Goal: Task Accomplishment & Management: Manage account settings

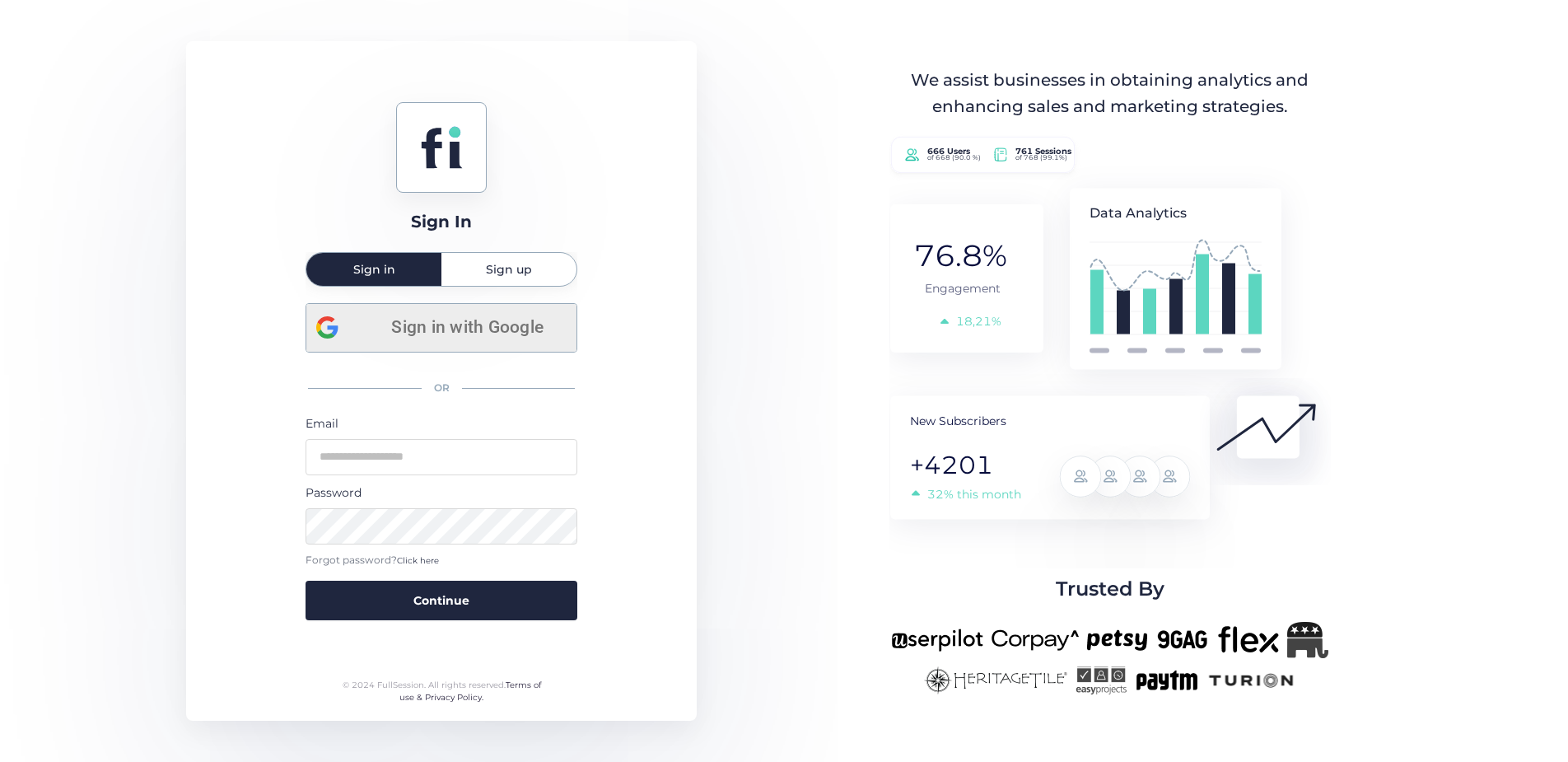
drag, startPoint x: 457, startPoint y: 332, endPoint x: 471, endPoint y: 328, distance: 14.6
click at [457, 332] on span "Sign in with Google" at bounding box center [467, 327] width 198 height 27
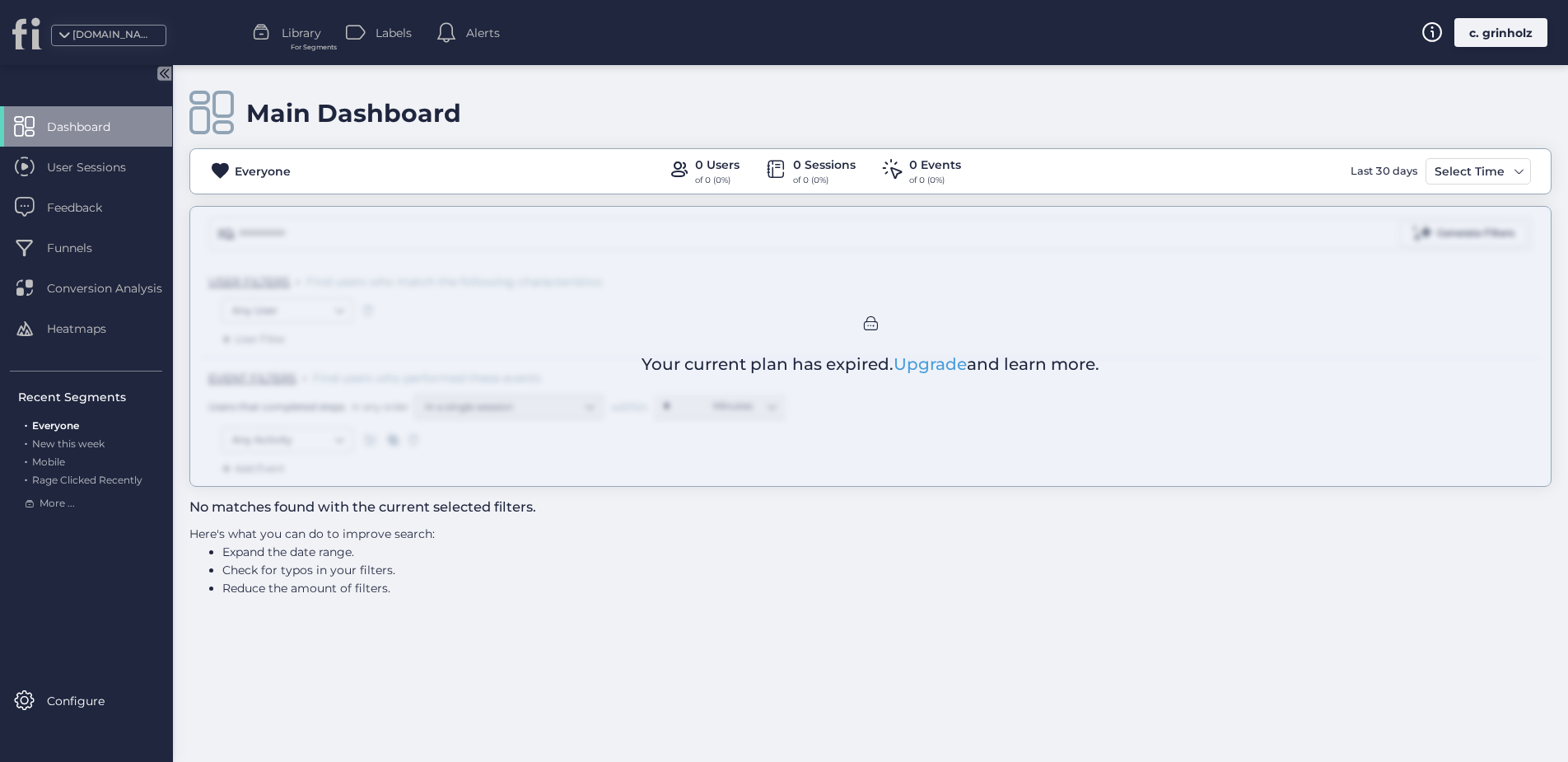
click at [119, 30] on div "[DOMAIN_NAME]" at bounding box center [113, 35] width 82 height 16
click at [62, 40] on span at bounding box center [64, 40] width 17 height 17
click at [65, 35] on span at bounding box center [64, 40] width 17 height 17
click at [1485, 34] on div "c. grinholz" at bounding box center [1501, 32] width 93 height 29
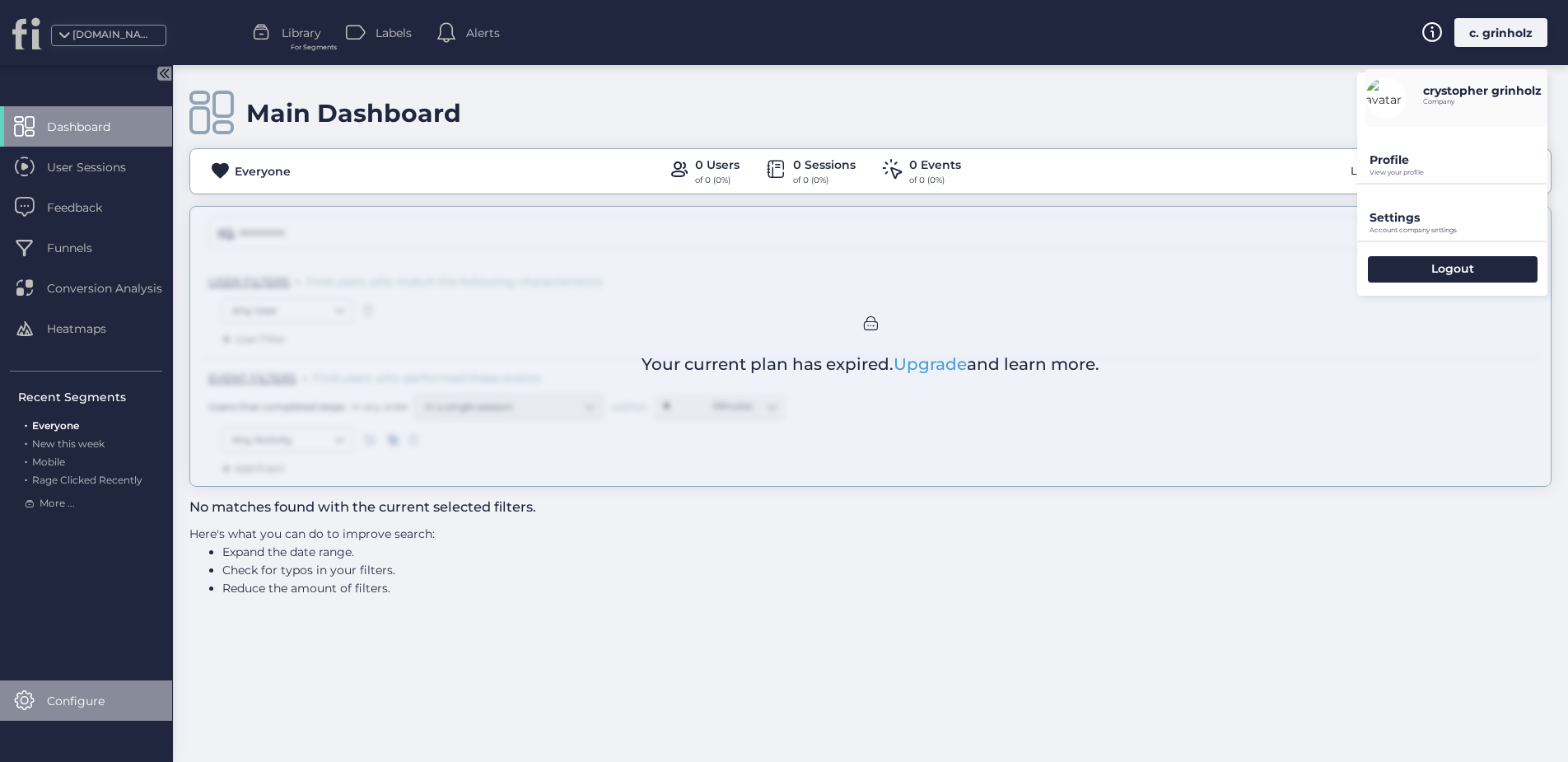
click at [64, 702] on span "Configure" at bounding box center [88, 701] width 82 height 18
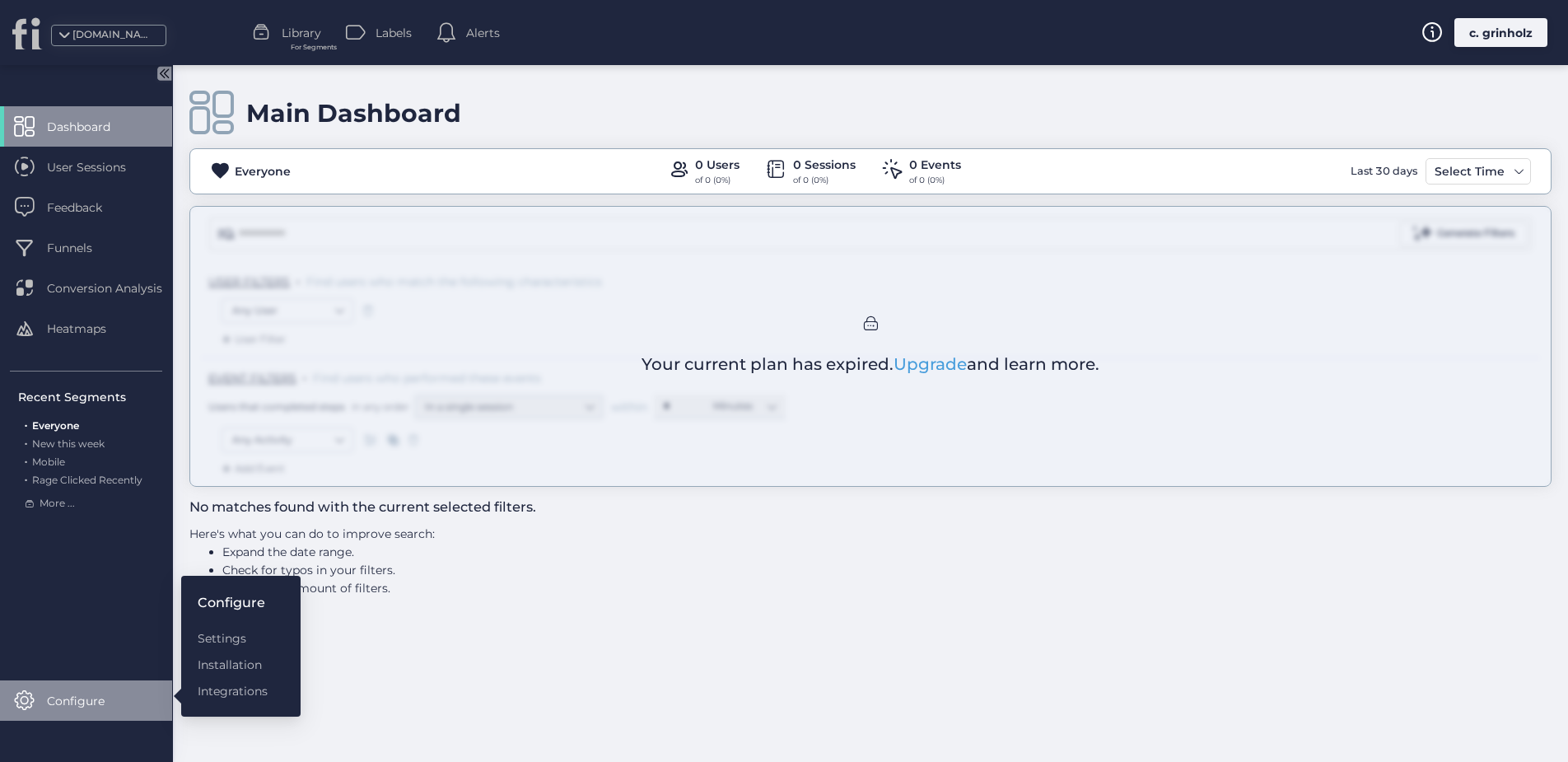
click at [1528, 29] on div "c. grinholz" at bounding box center [1501, 32] width 93 height 29
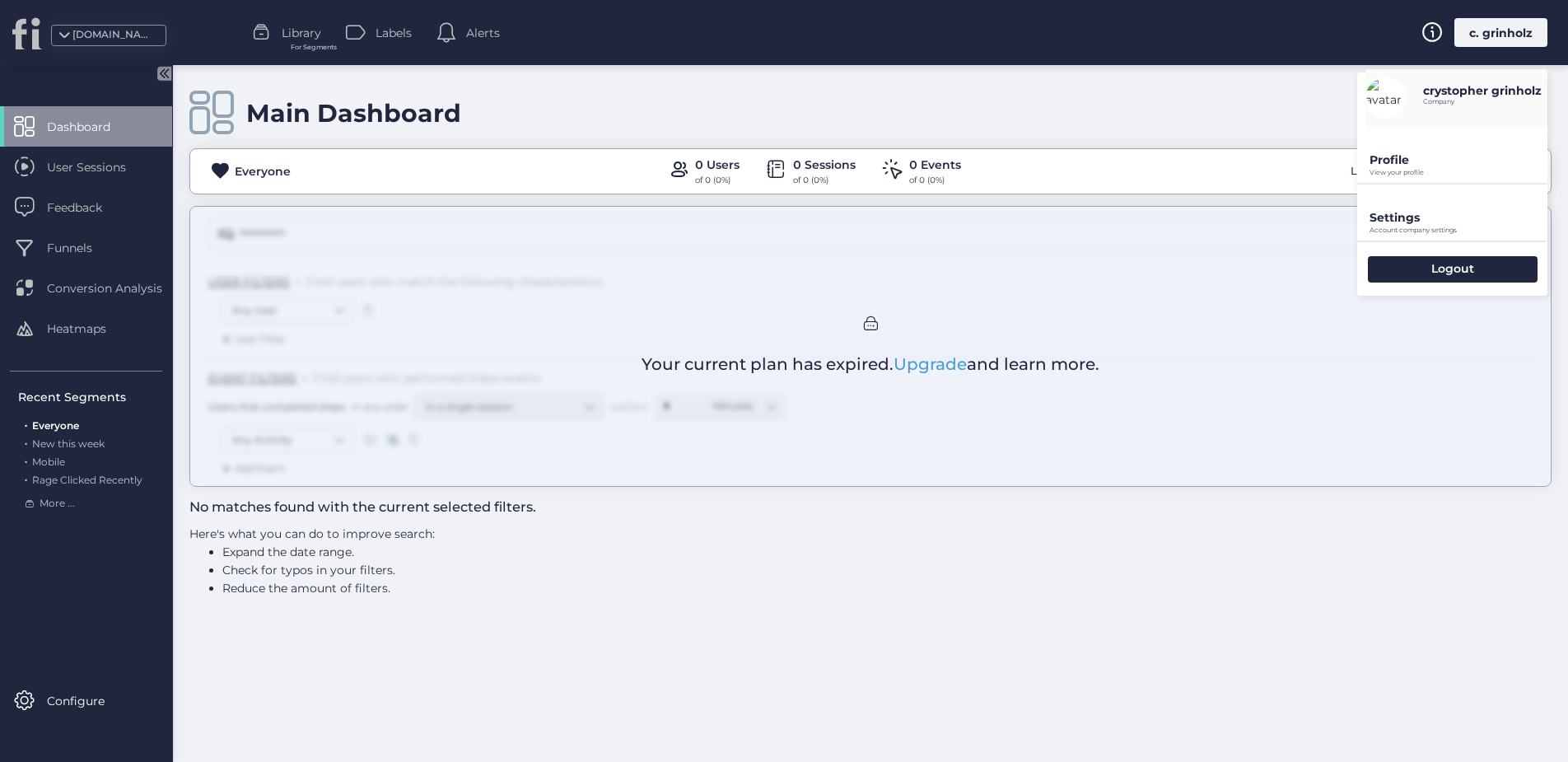
click at [1388, 164] on p "Profile" at bounding box center [1458, 159] width 178 height 15
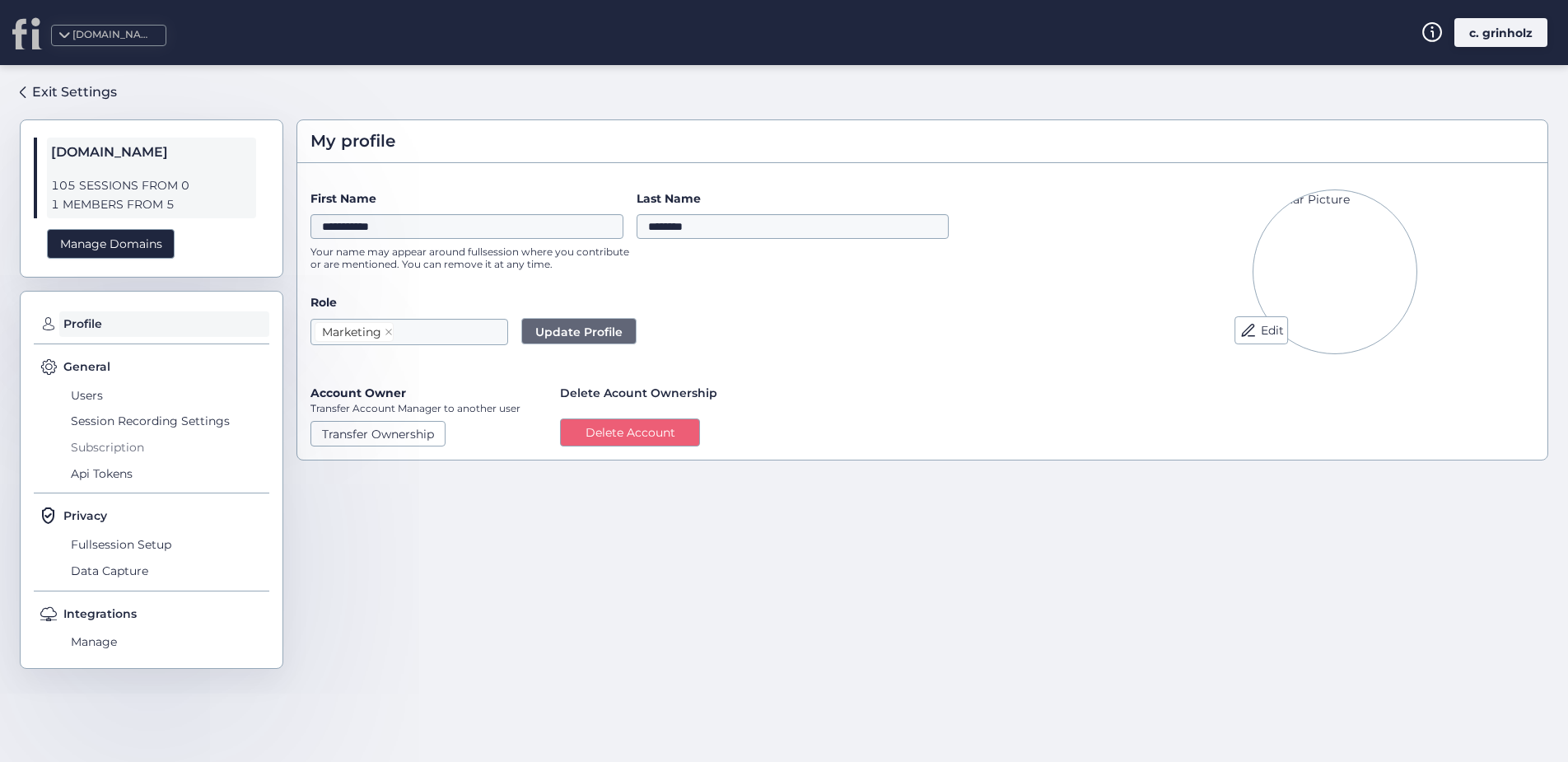
click at [108, 452] on span "Subscription" at bounding box center [167, 448] width 203 height 27
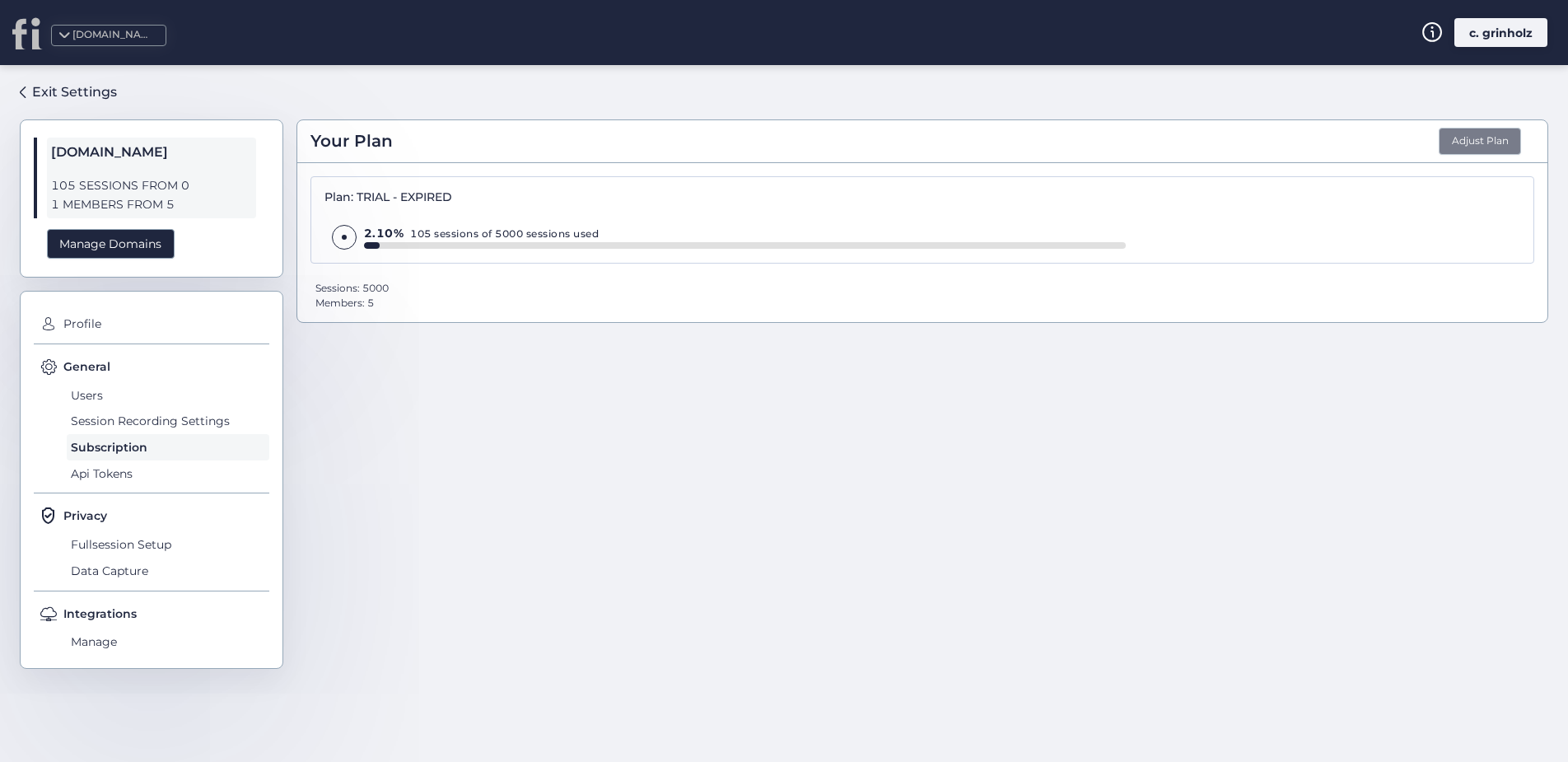
click at [1470, 146] on button "Adjust Plan" at bounding box center [1480, 142] width 82 height 28
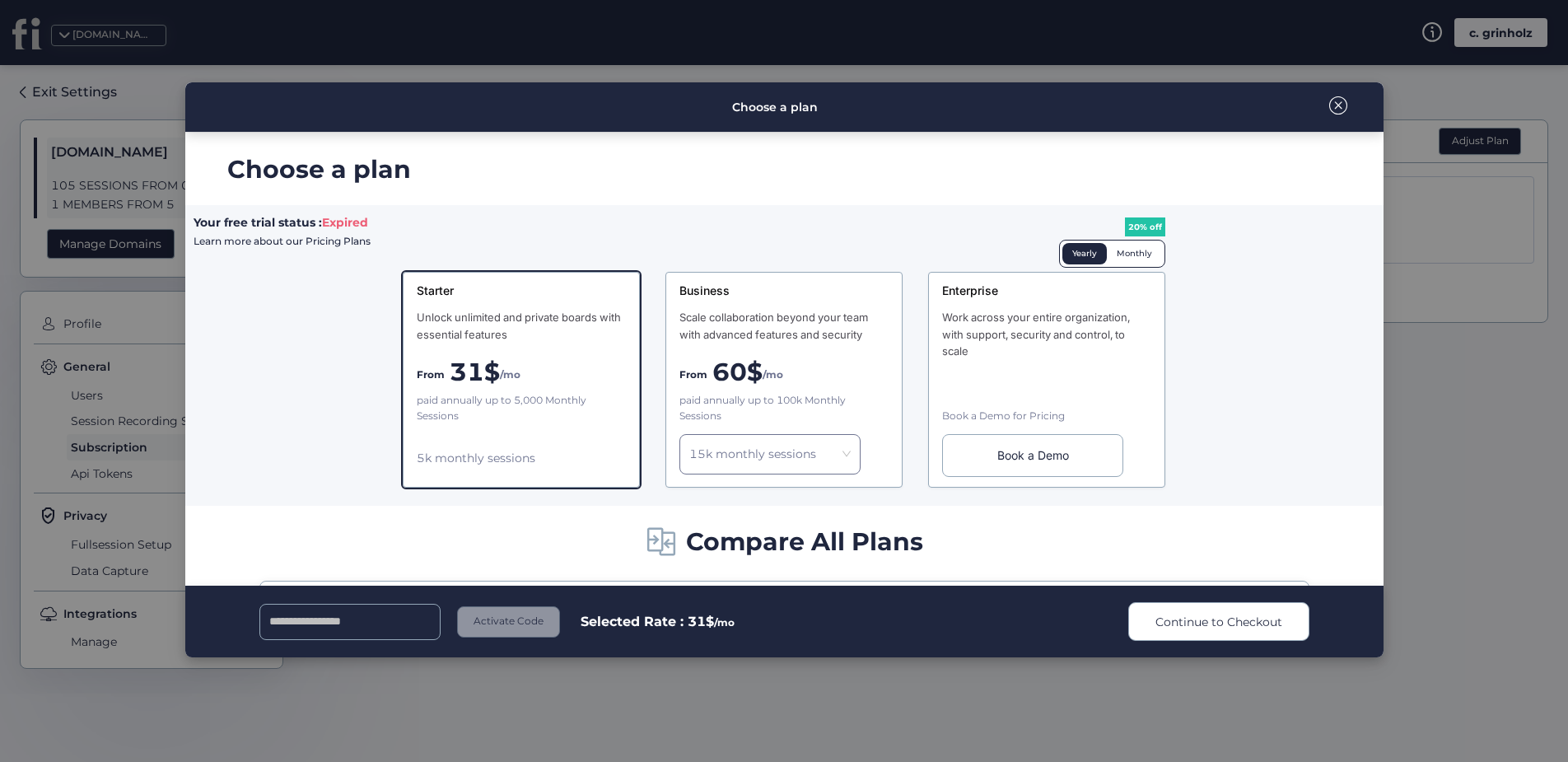
click at [1141, 257] on div "Monthly" at bounding box center [1134, 254] width 55 height 21
click at [559, 414] on div "paid annually up to 5,000 Monthly Sessions" at bounding box center [521, 408] width 209 height 31
click at [1185, 620] on span "Continue to Checkout" at bounding box center [1218, 622] width 127 height 18
